Goal: Task Accomplishment & Management: Use online tool/utility

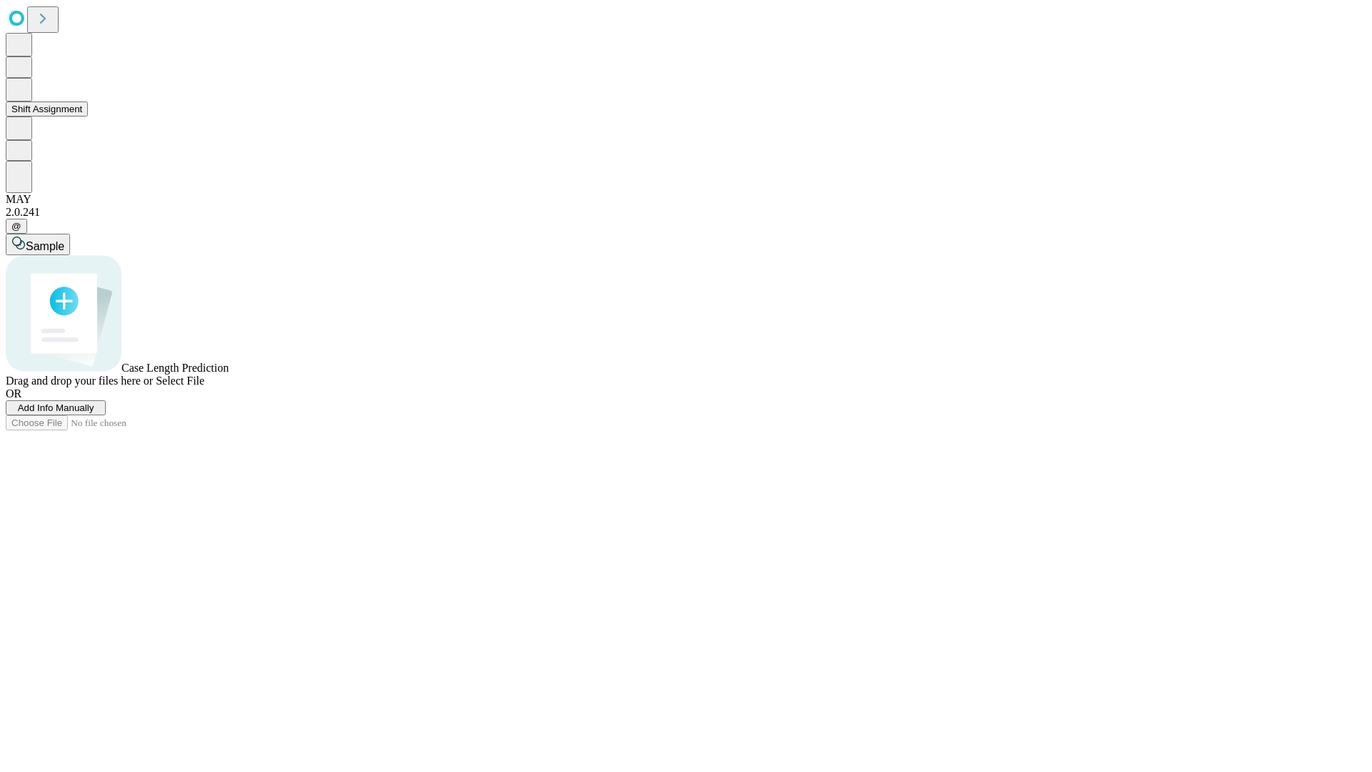
click at [88, 116] on button "Shift Assignment" at bounding box center [47, 108] width 82 height 15
